Goal: Check status: Check status

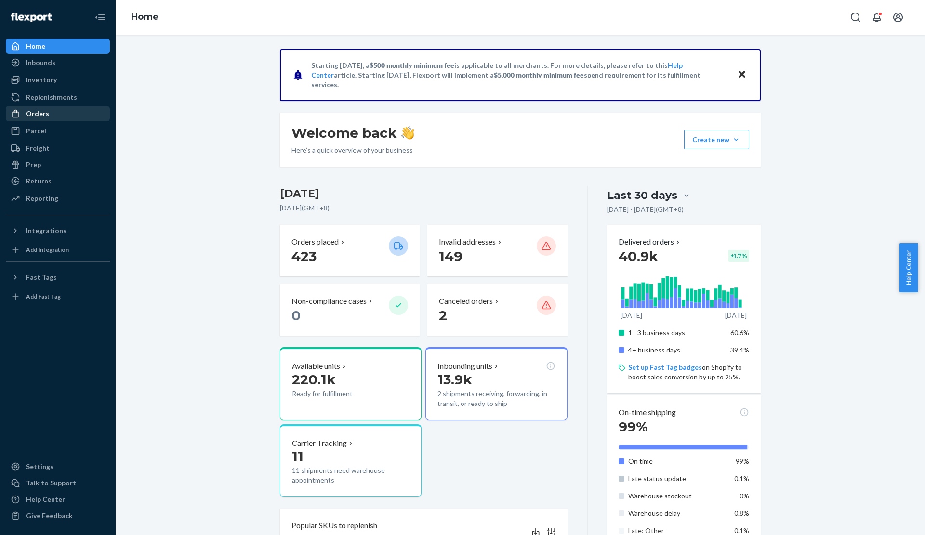
drag, startPoint x: 66, startPoint y: 110, endPoint x: 70, endPoint y: 113, distance: 5.6
click at [66, 110] on div "Orders" at bounding box center [58, 113] width 102 height 13
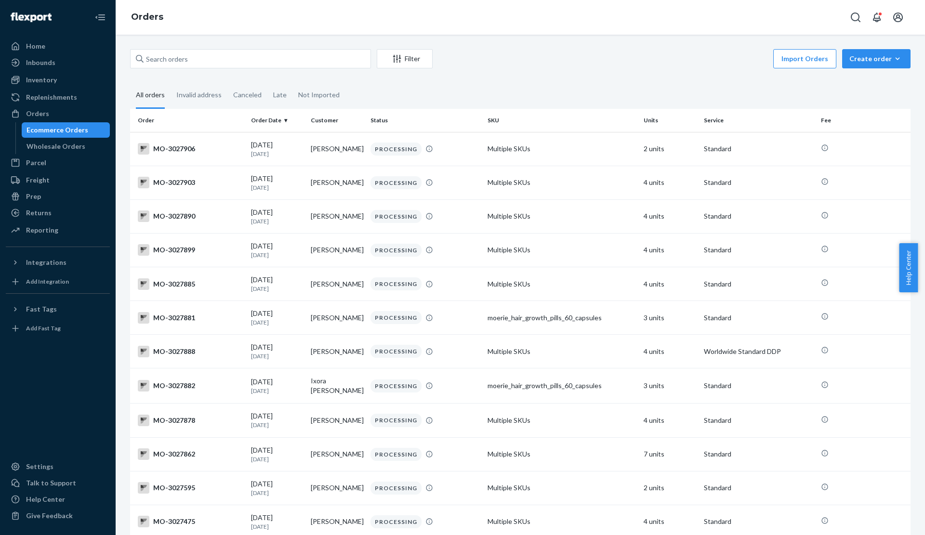
drag, startPoint x: 276, startPoint y: 47, endPoint x: 276, endPoint y: 57, distance: 10.1
click at [276, 49] on div "Filter Import Orders Create order Ecommerce order Removal order All orders Inva…" at bounding box center [520, 285] width 809 height 500
click at [276, 57] on input "text" at bounding box center [250, 58] width 241 height 19
paste input "3028315"
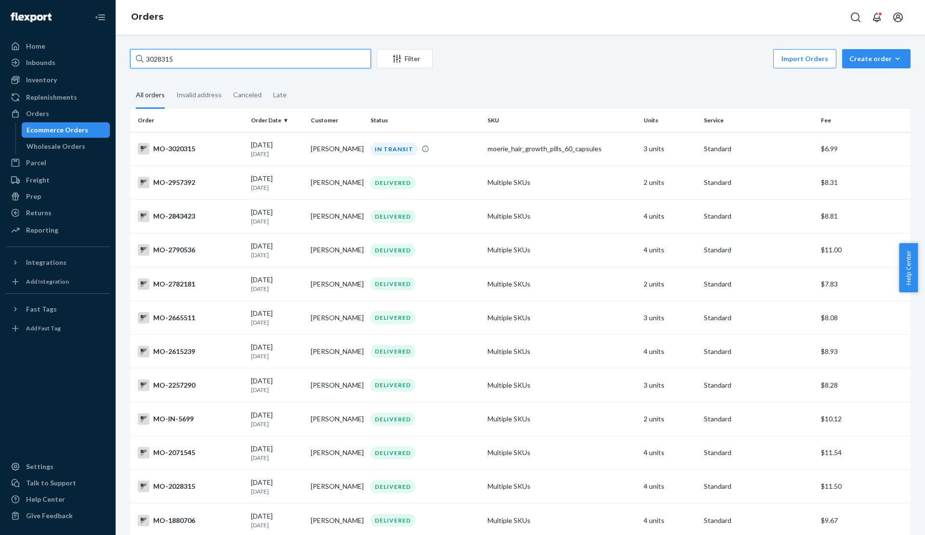
click at [193, 66] on input "3028315" at bounding box center [250, 58] width 241 height 19
paste input "[PERSON_NAME][EMAIL_ADDRESS][PERSON_NAME][DOMAIN_NAME]"
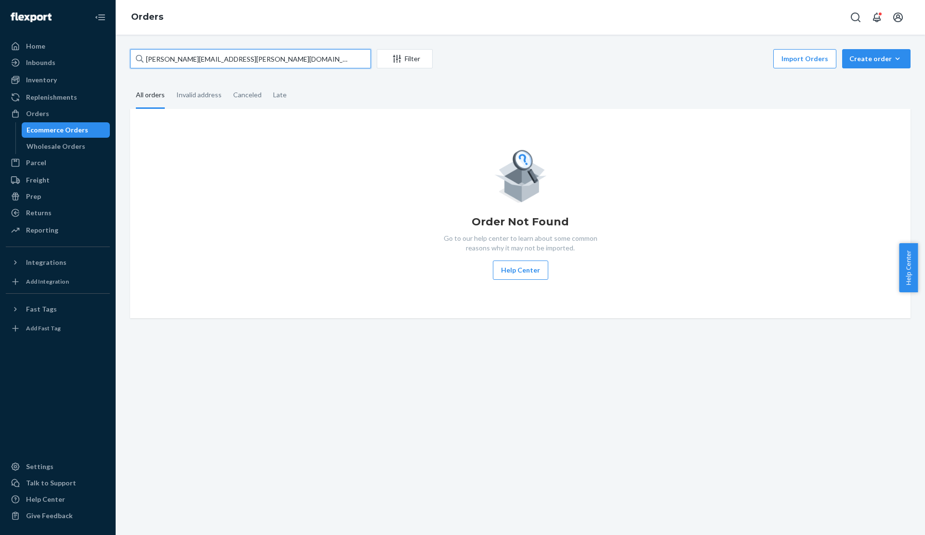
type input "[PERSON_NAME][EMAIL_ADDRESS][PERSON_NAME][DOMAIN_NAME]"
